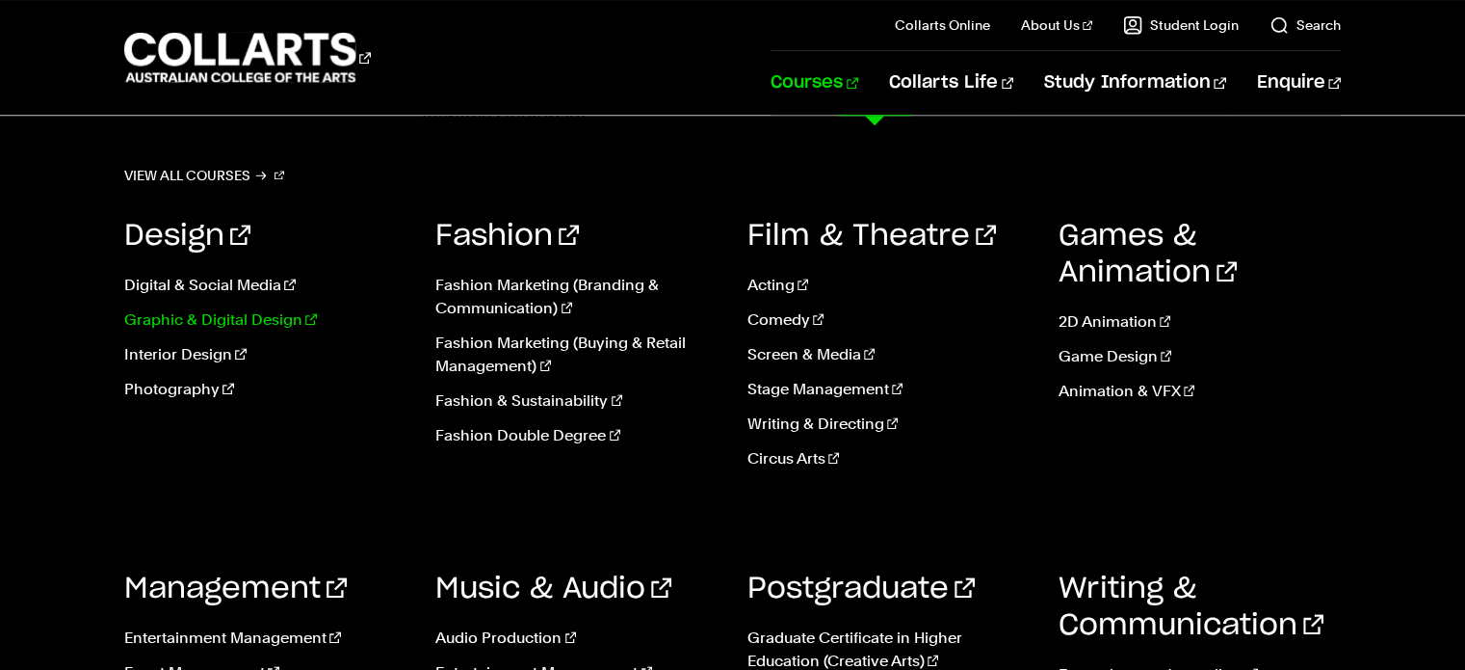
scroll to position [1586, 0]
click at [1087, 384] on link "Animation & VFX" at bounding box center [1200, 391] width 282 height 23
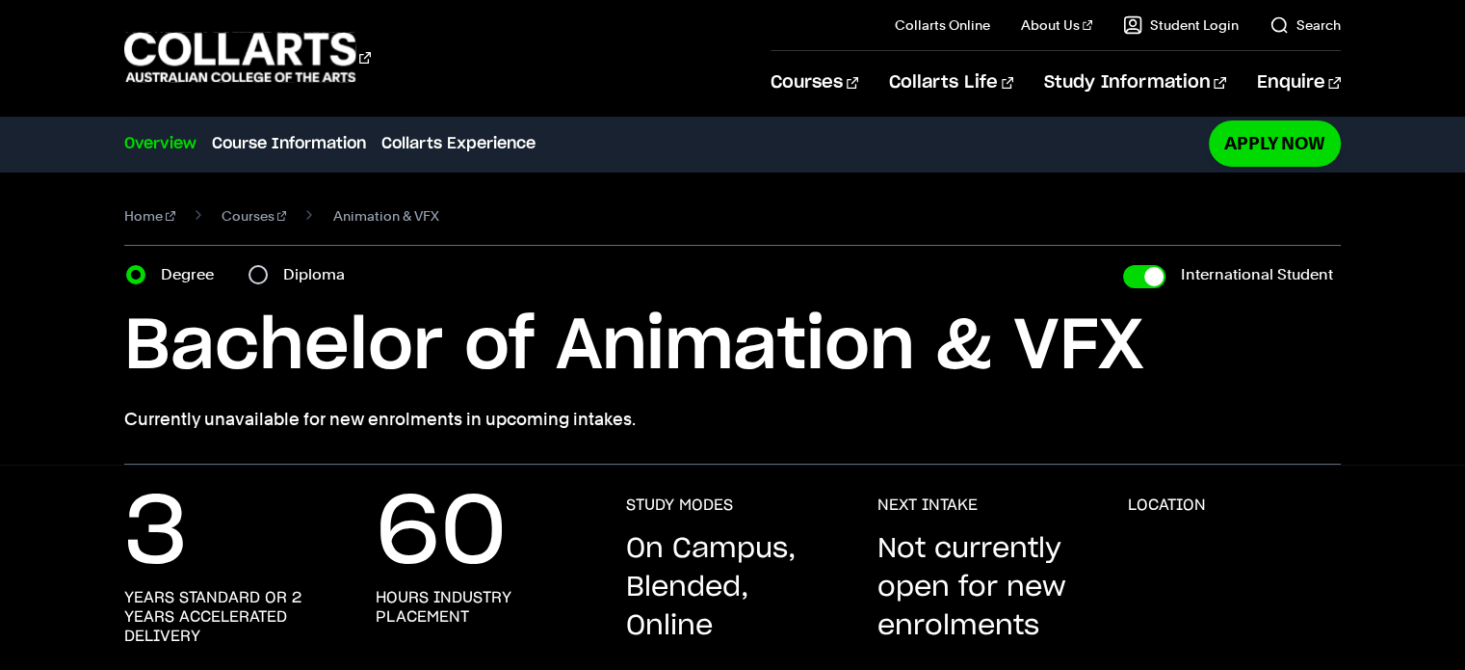
click at [277, 279] on div "Diploma" at bounding box center [303, 274] width 108 height 27
click at [262, 276] on input "Diploma" at bounding box center [258, 274] width 19 height 19
radio input "true"
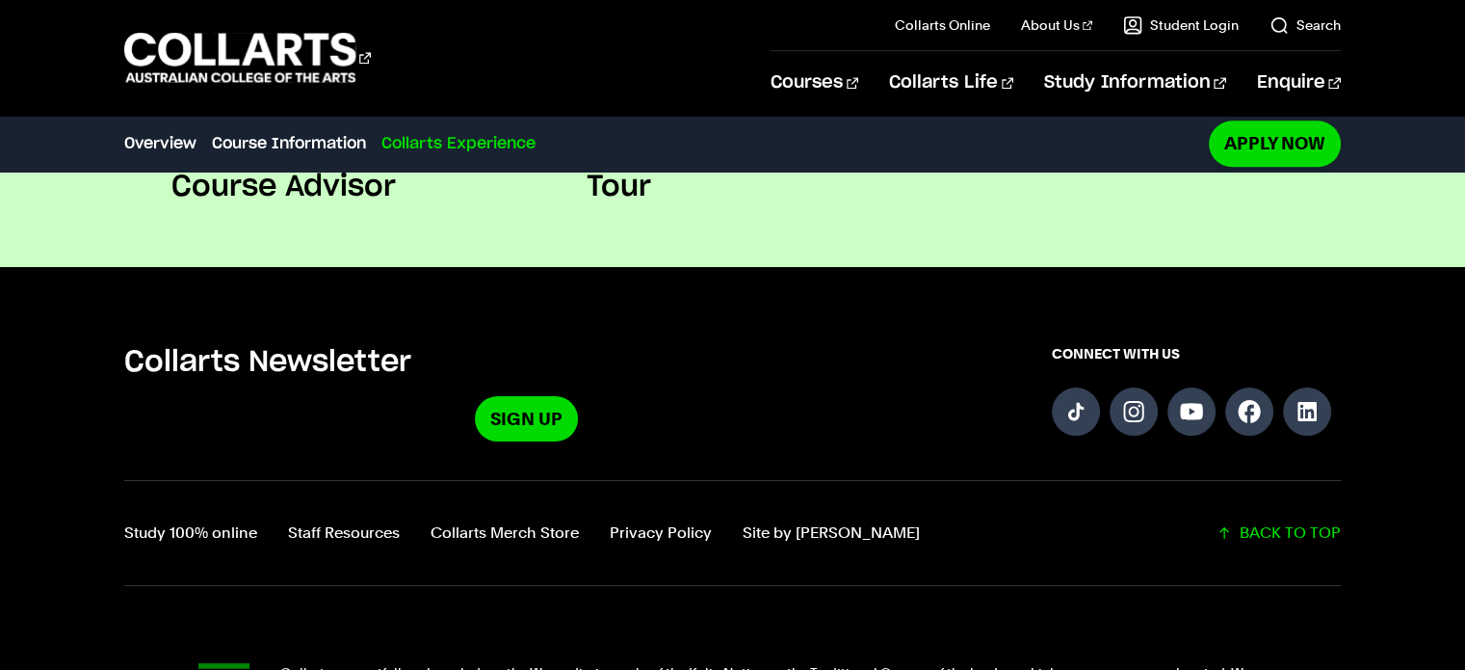
scroll to position [2543, 0]
click at [1118, 408] on link "Follow us on Instagram" at bounding box center [1134, 411] width 48 height 48
